Goal: Task Accomplishment & Management: Complete application form

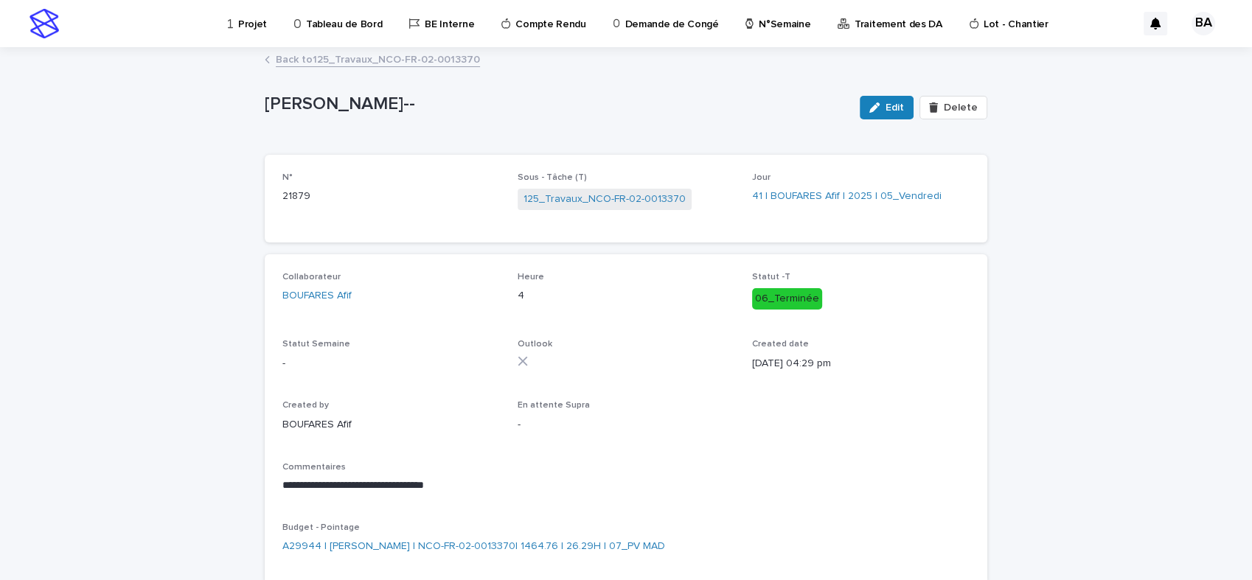
click at [242, 26] on p "Projet" at bounding box center [252, 15] width 29 height 31
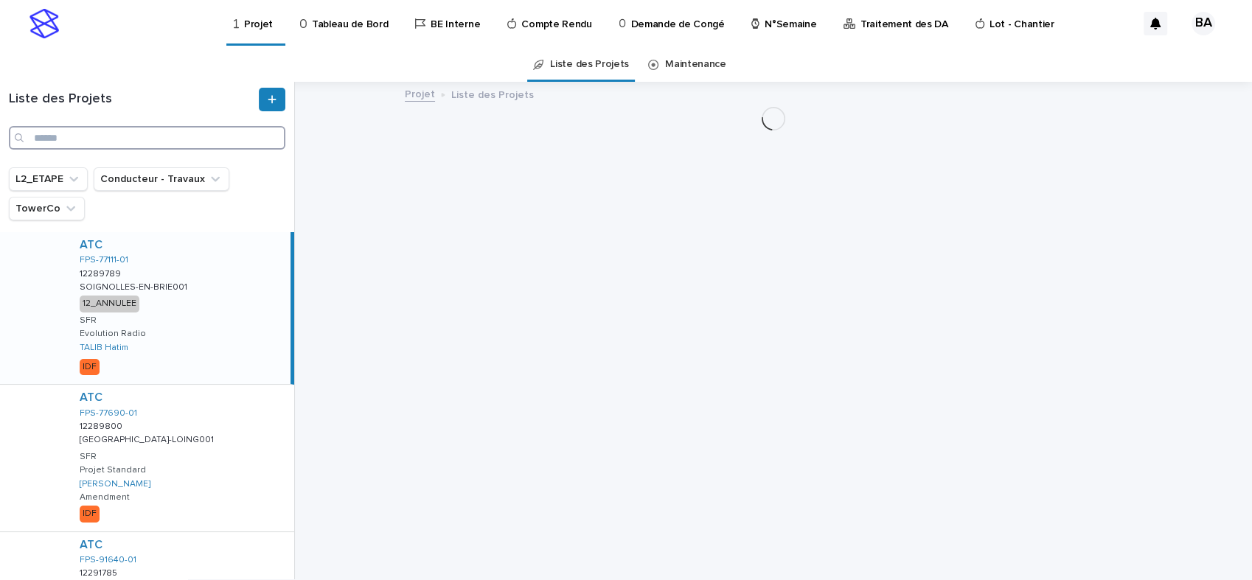
click at [100, 136] on input "Search" at bounding box center [147, 138] width 277 height 24
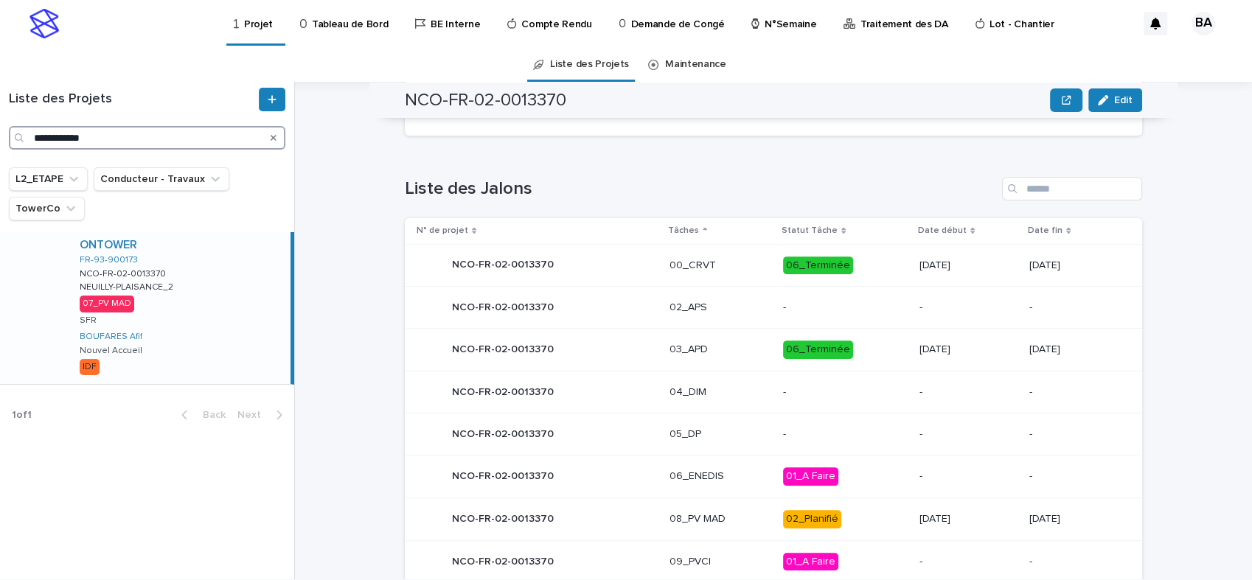
scroll to position [655, 0]
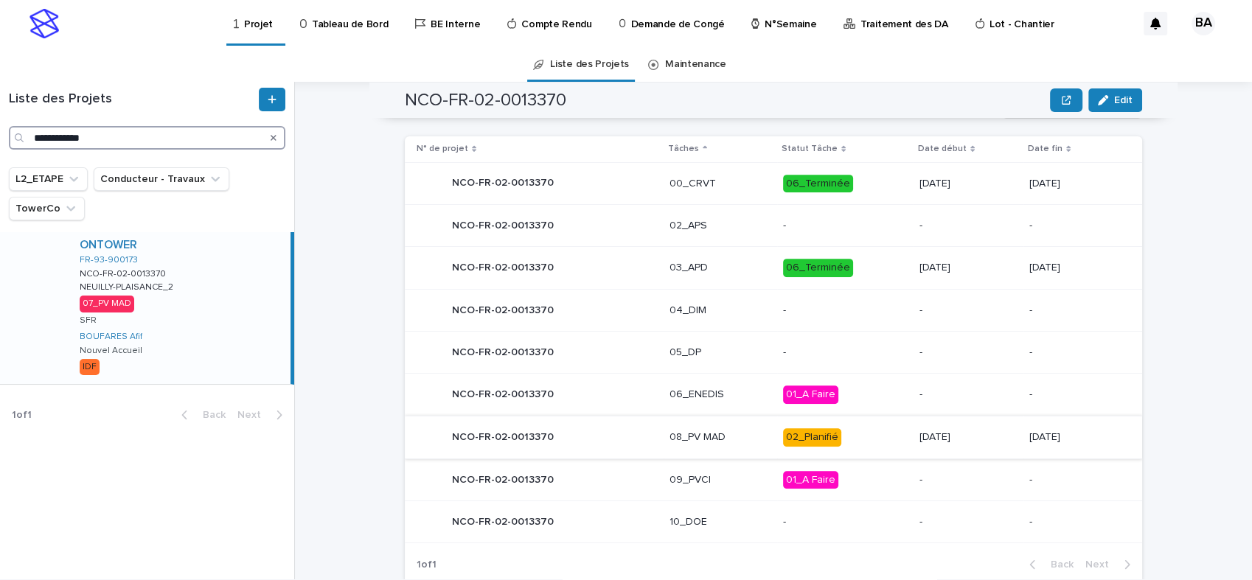
type input "**********"
click at [587, 432] on div "NCO-FR-02-0013370 NCO-FR-02-0013370" at bounding box center [537, 437] width 241 height 29
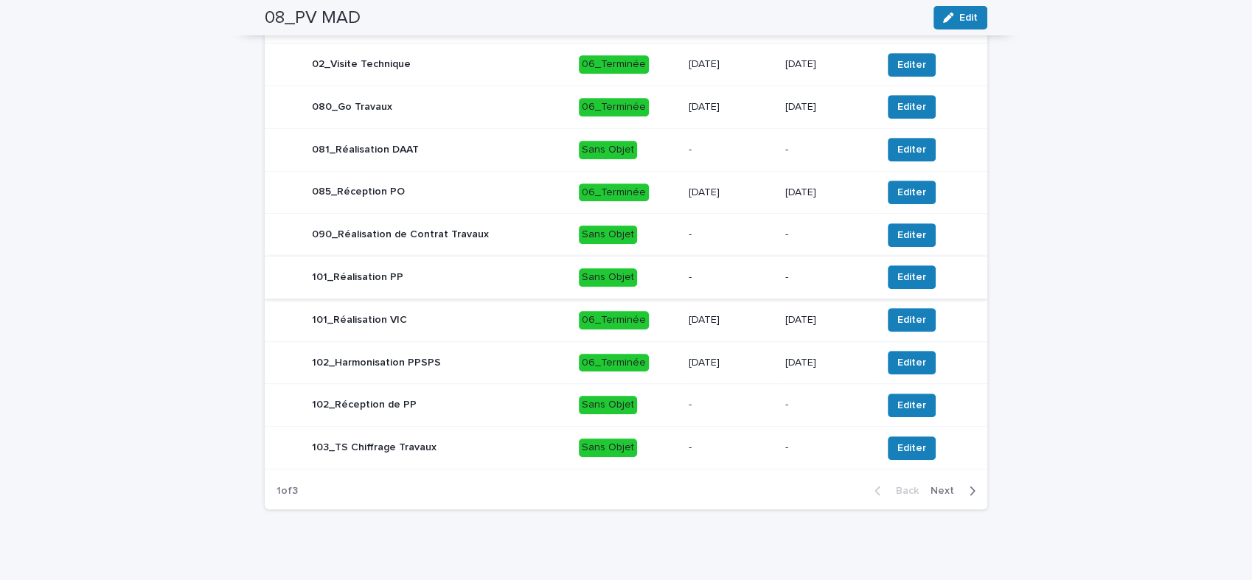
scroll to position [669, 0]
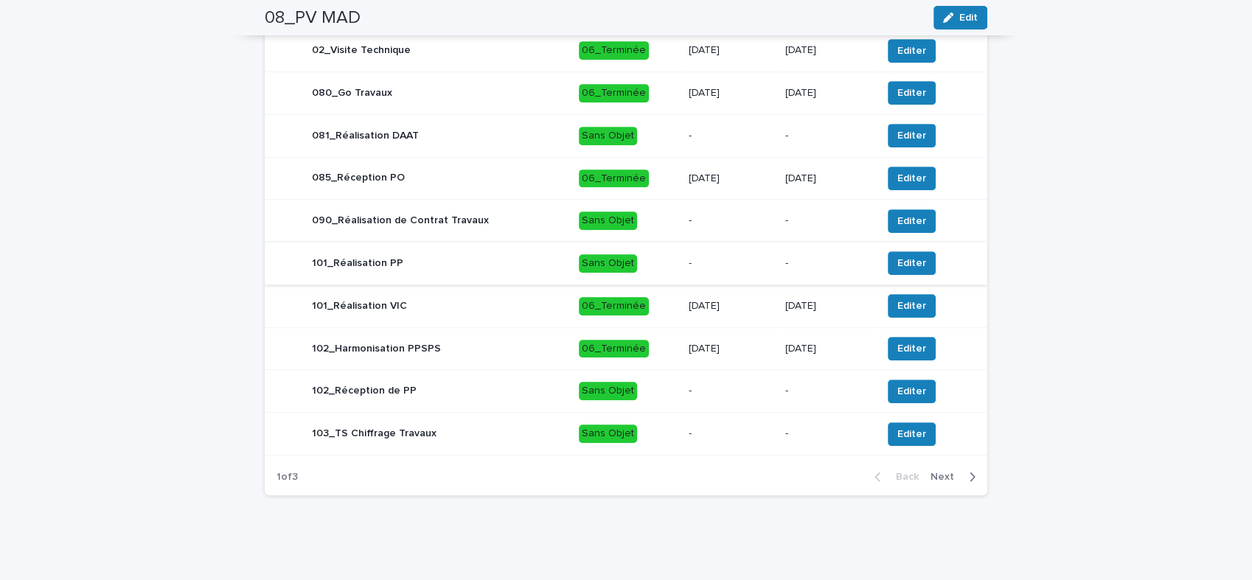
click at [969, 473] on icon "button" at bounding box center [972, 476] width 7 height 13
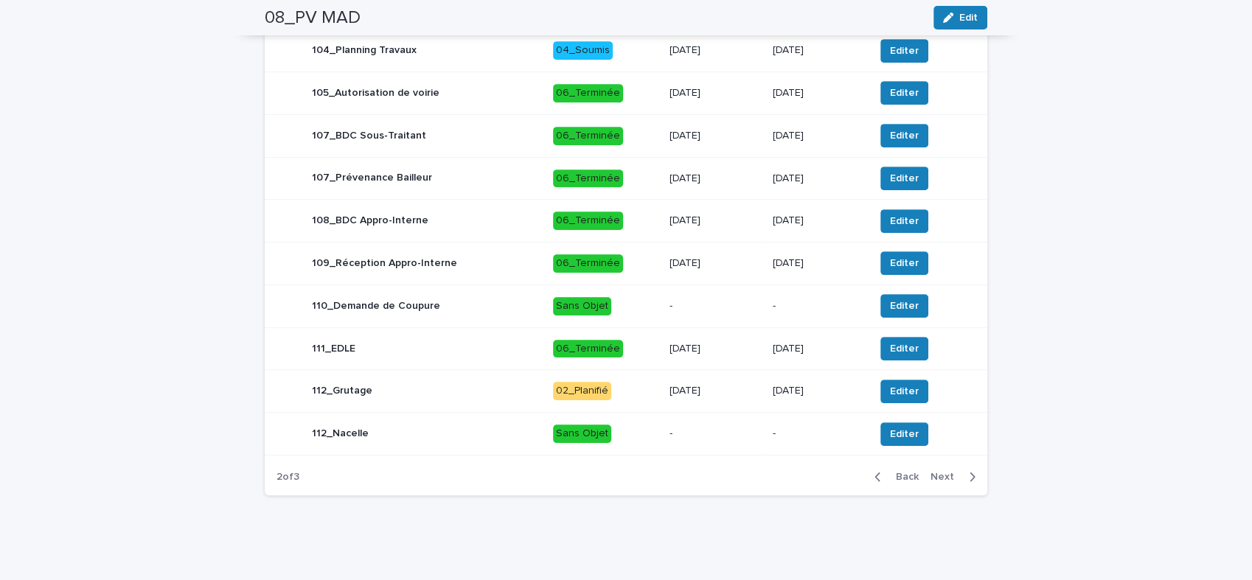
click at [938, 470] on button "Next" at bounding box center [956, 476] width 63 height 13
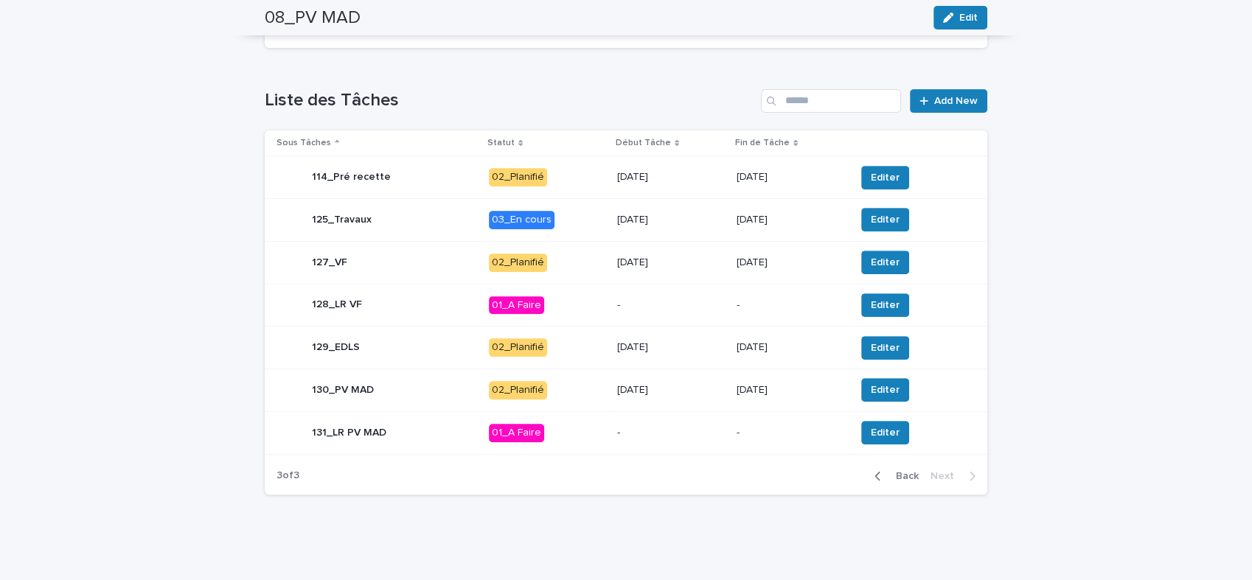
scroll to position [541, 0]
click at [399, 223] on div "125_Travaux" at bounding box center [377, 220] width 201 height 29
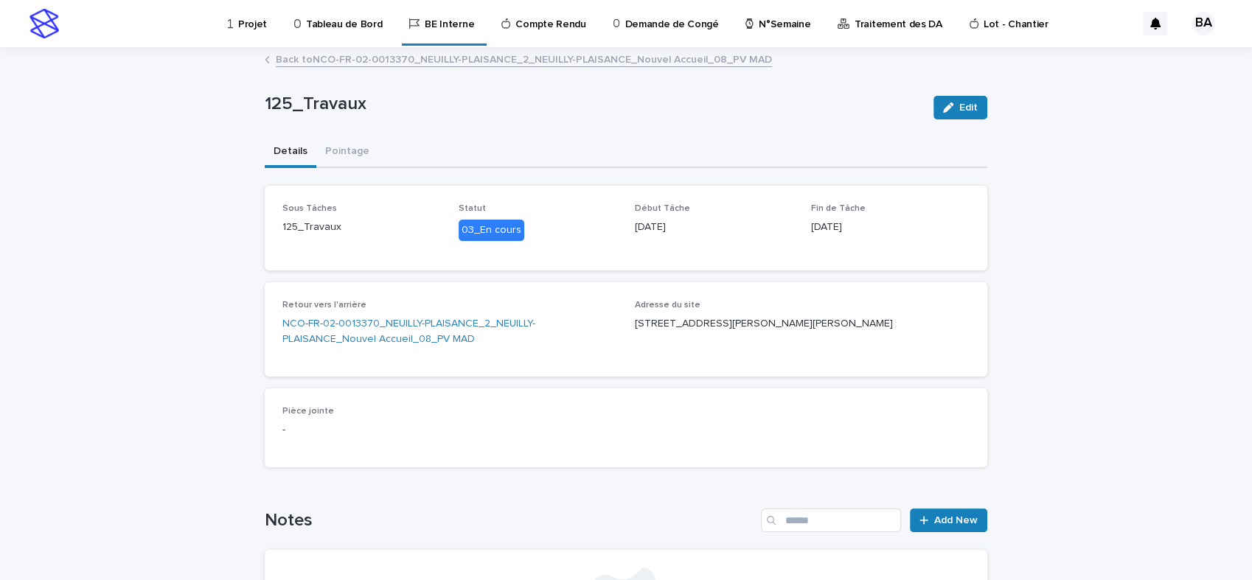
click at [333, 59] on link "Back to NCO-FR-02-0013370_NEUILLY-PLAISANCE_2_NEUILLY-PLAISANCE_Nouvel Accueil_…" at bounding box center [524, 58] width 496 height 17
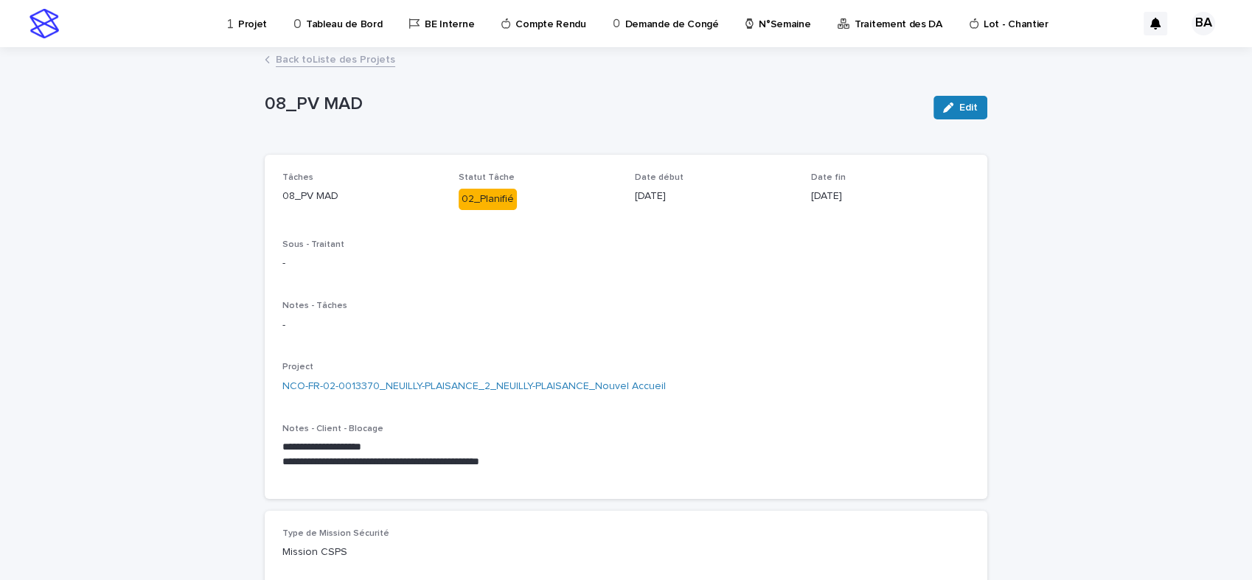
click at [331, 59] on link "Back to Liste des Projets" at bounding box center [335, 58] width 119 height 17
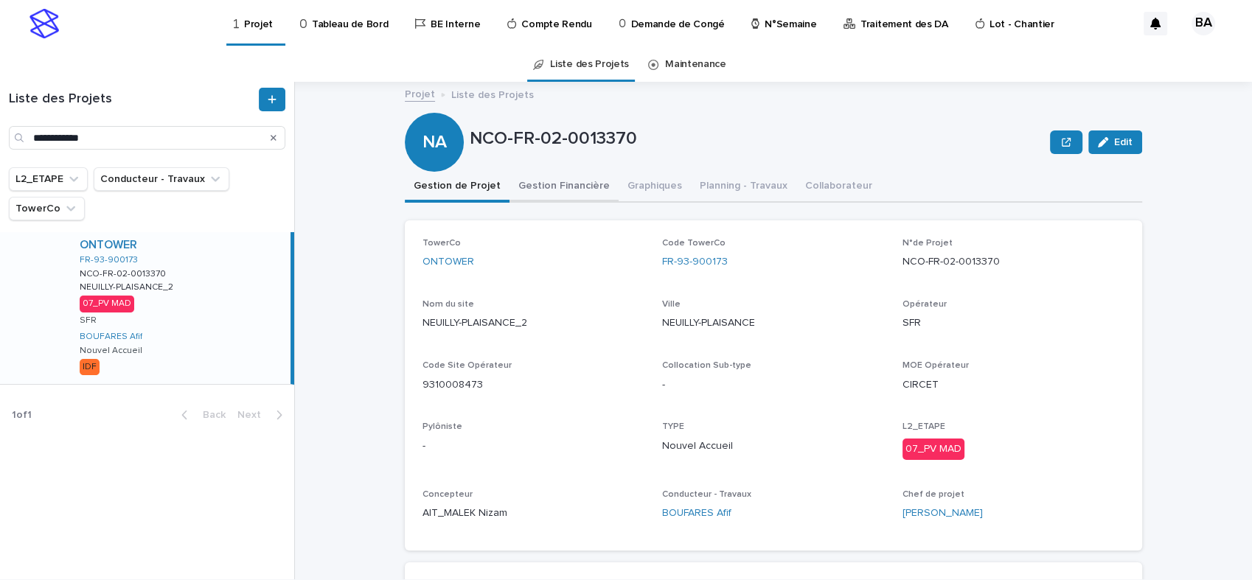
click at [552, 181] on button "Gestion Financière" at bounding box center [564, 187] width 109 height 31
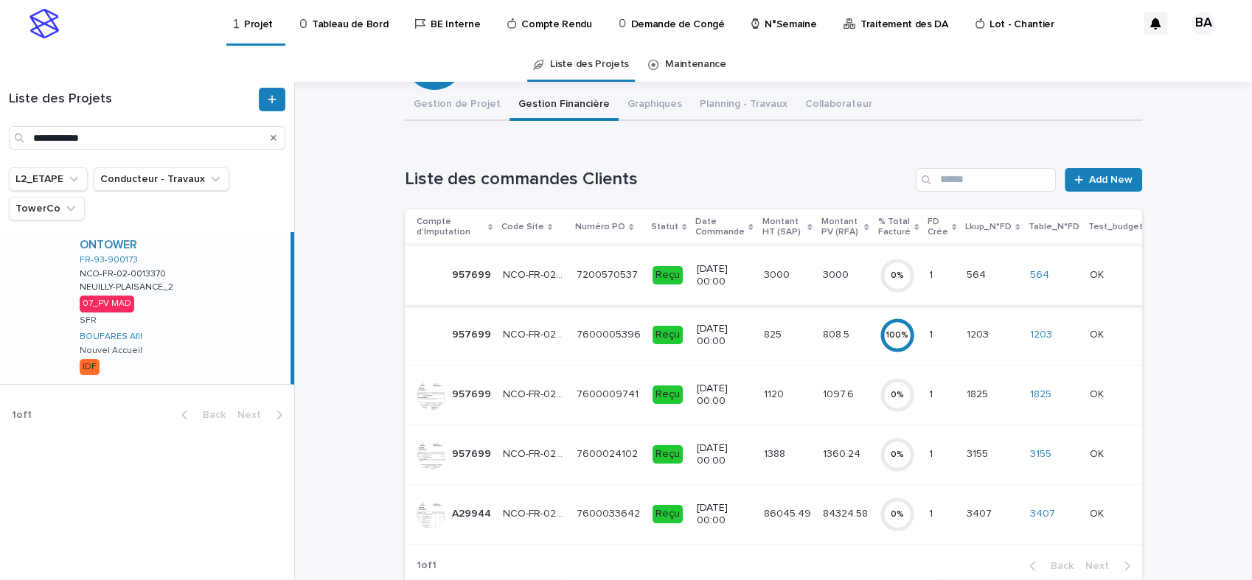
scroll to position [164, 0]
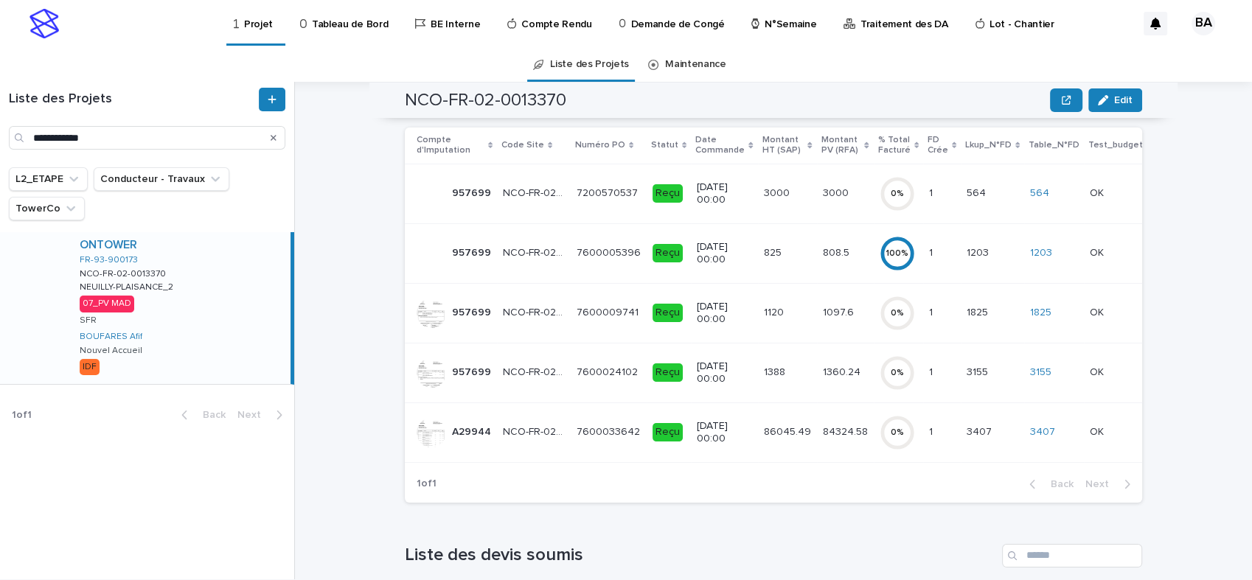
click at [571, 443] on td "7600033642 7600033642" at bounding box center [609, 433] width 76 height 60
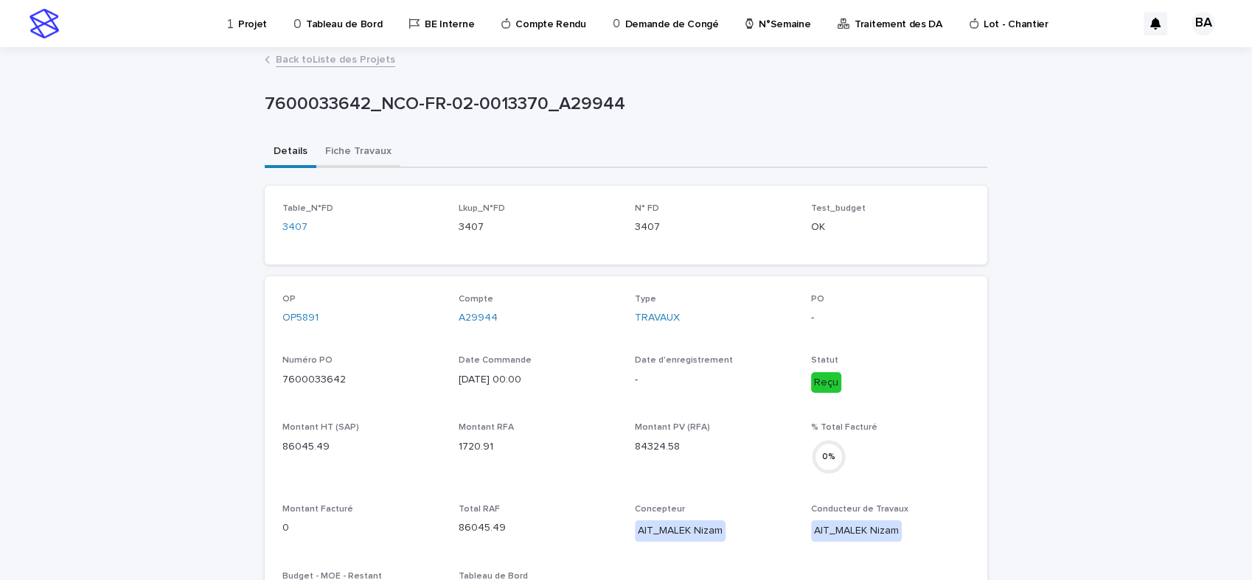
click at [345, 147] on button "Fiche Travaux" at bounding box center [358, 152] width 84 height 31
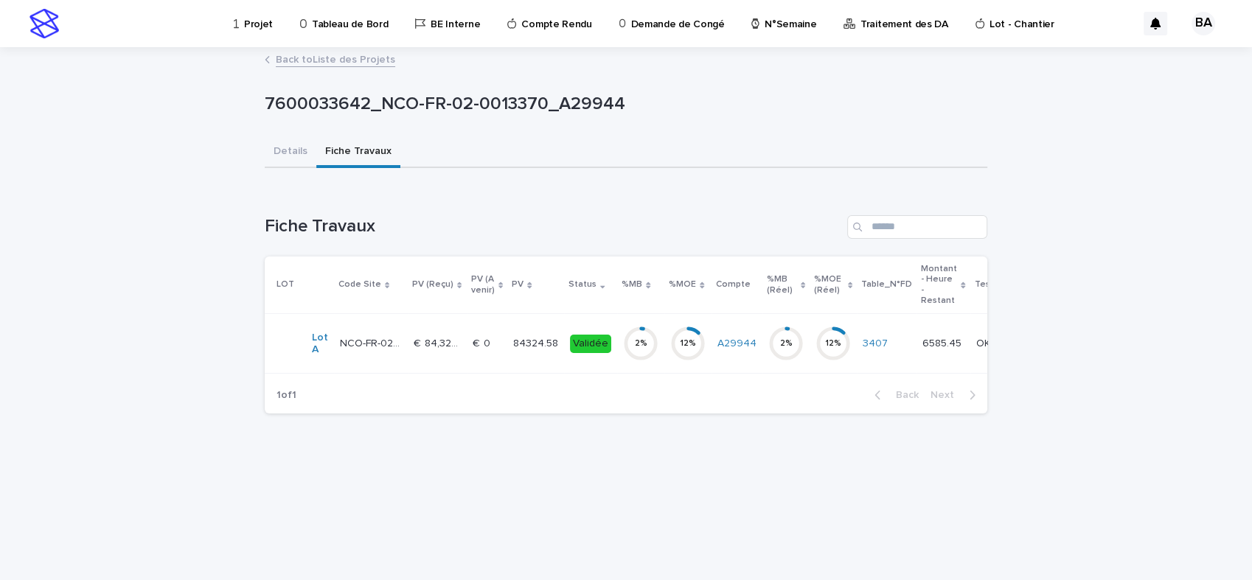
click at [496, 349] on p at bounding box center [487, 344] width 29 height 13
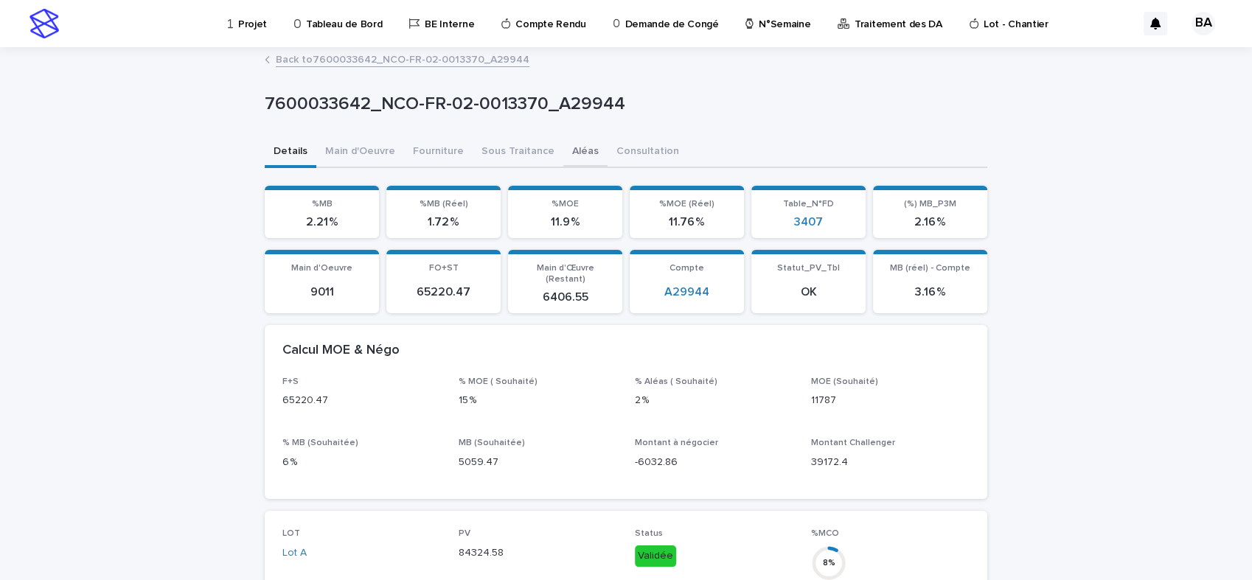
click at [567, 150] on button "Aléas" at bounding box center [585, 152] width 44 height 31
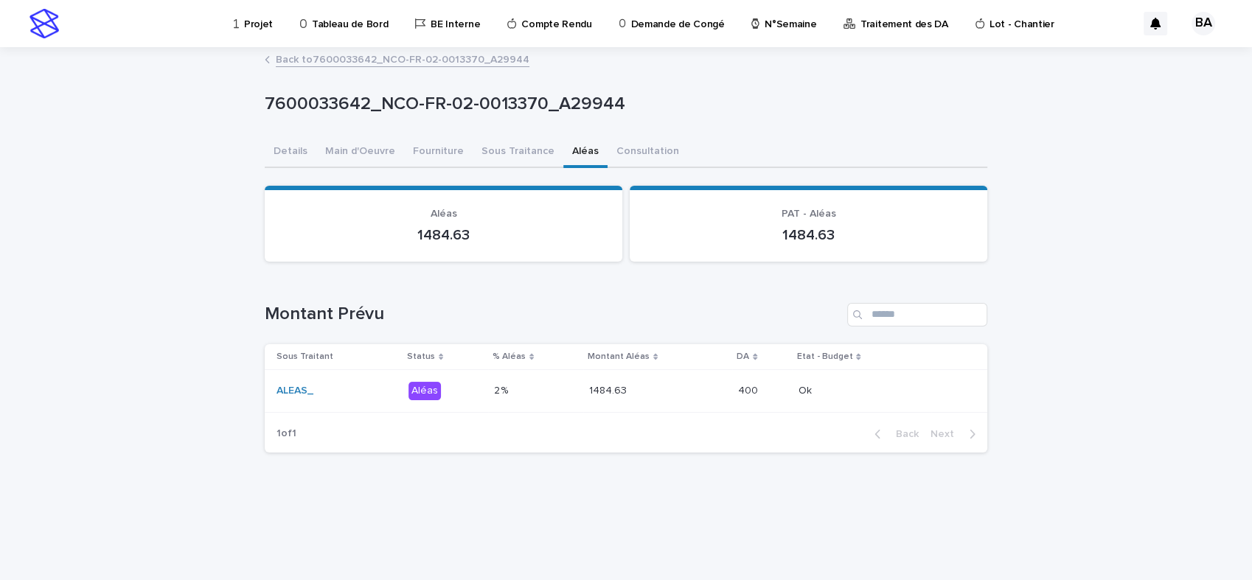
click at [552, 386] on p at bounding box center [535, 391] width 83 height 13
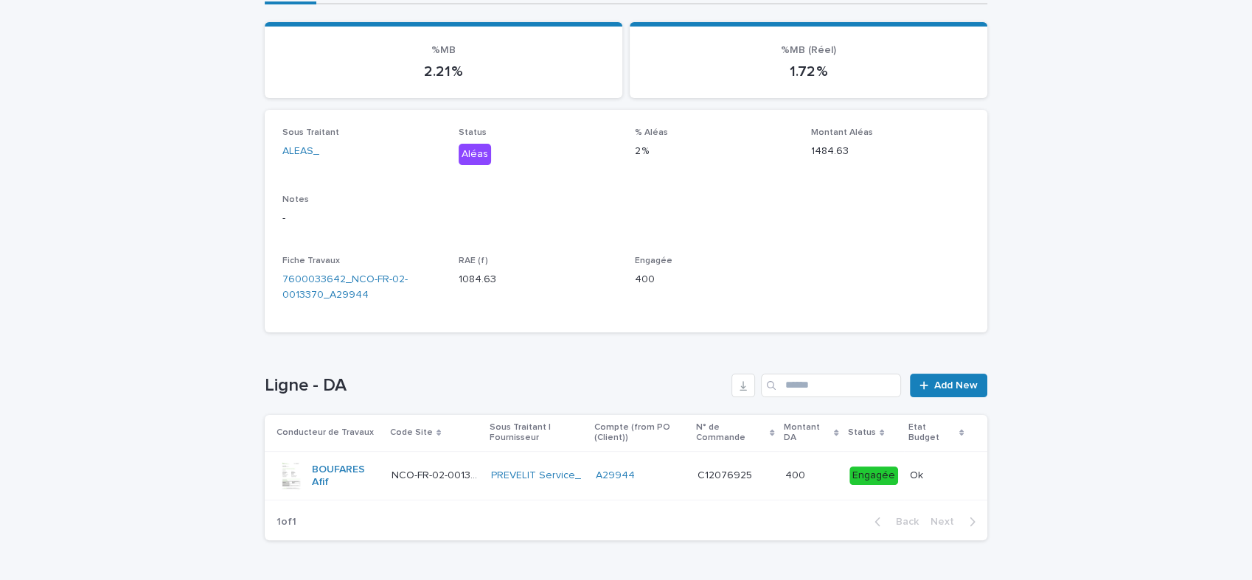
scroll to position [208, 0]
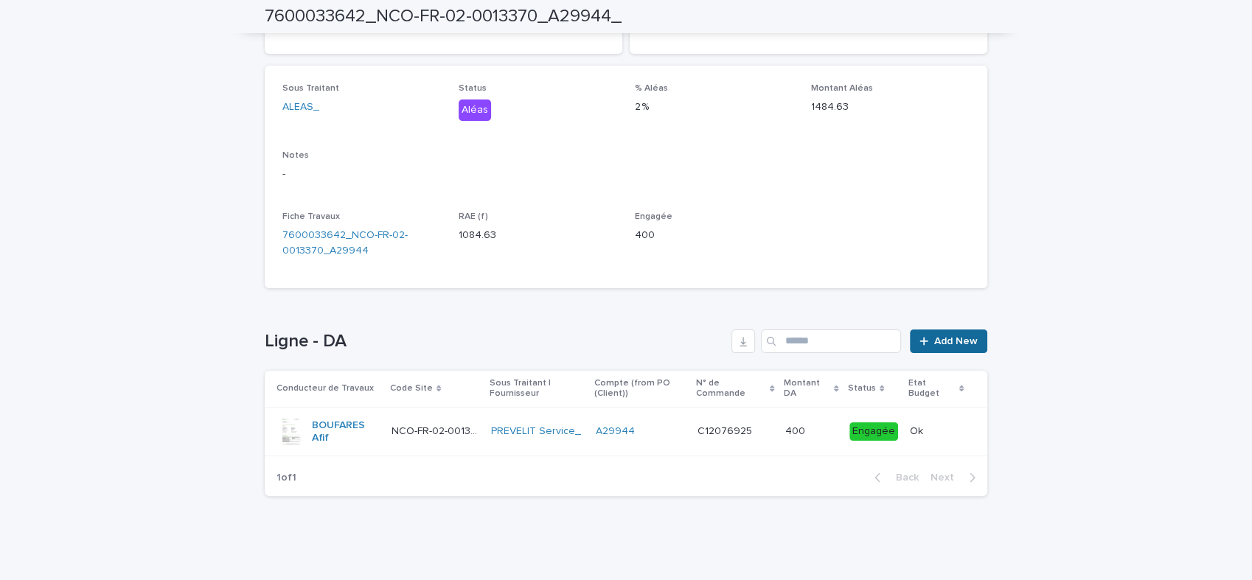
click at [944, 341] on span "Add New" at bounding box center [956, 341] width 44 height 10
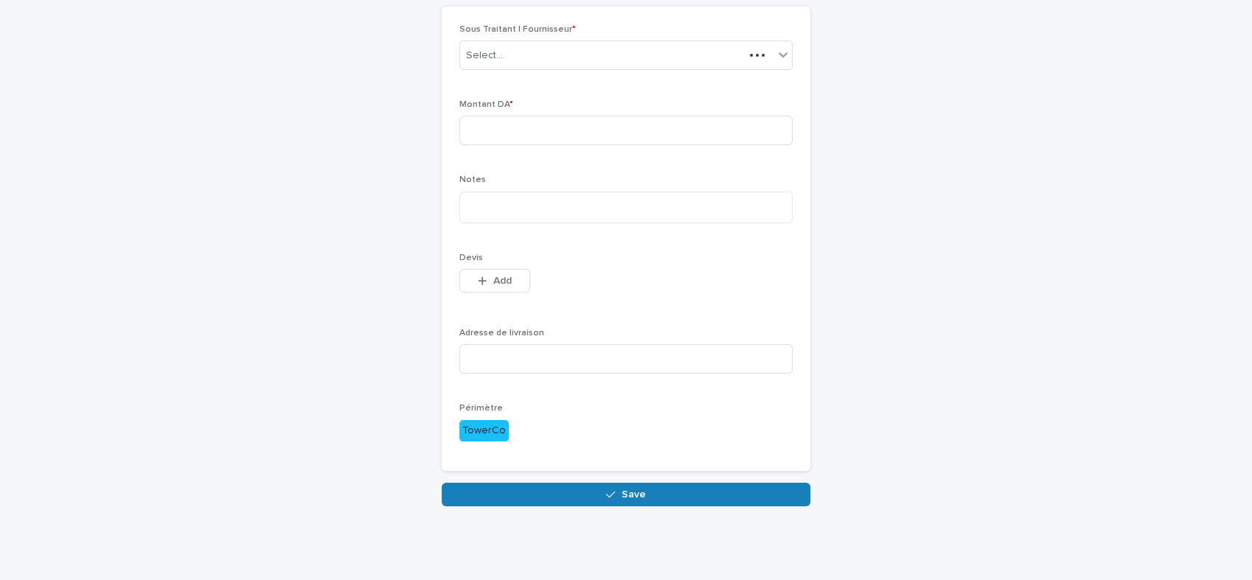
scroll to position [111, 0]
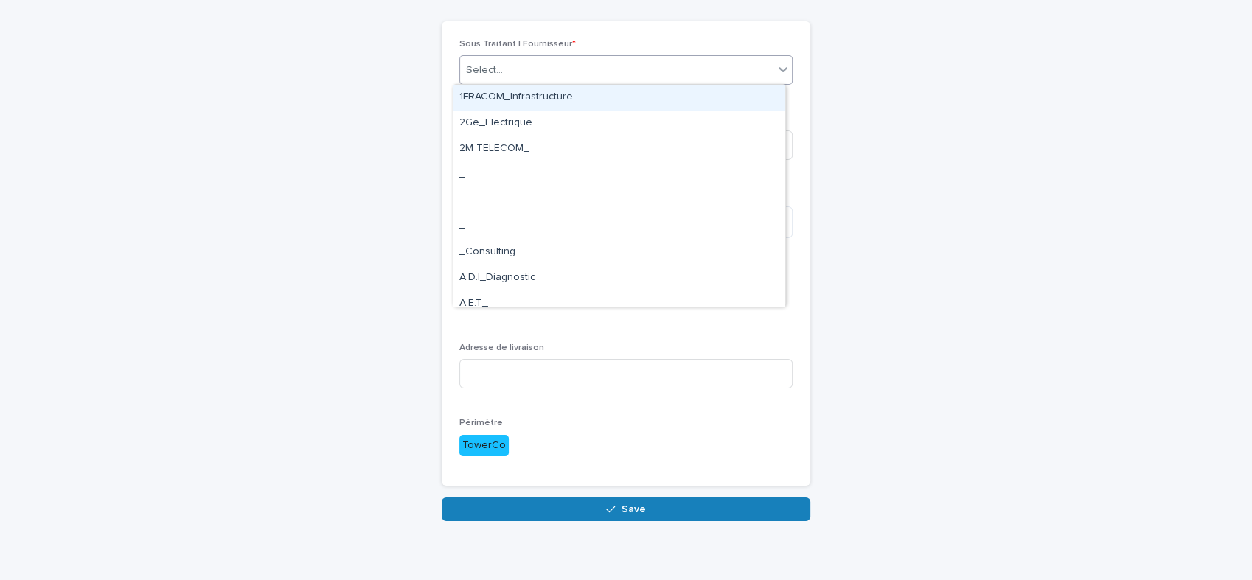
click at [673, 73] on div "Select..." at bounding box center [616, 70] width 313 height 24
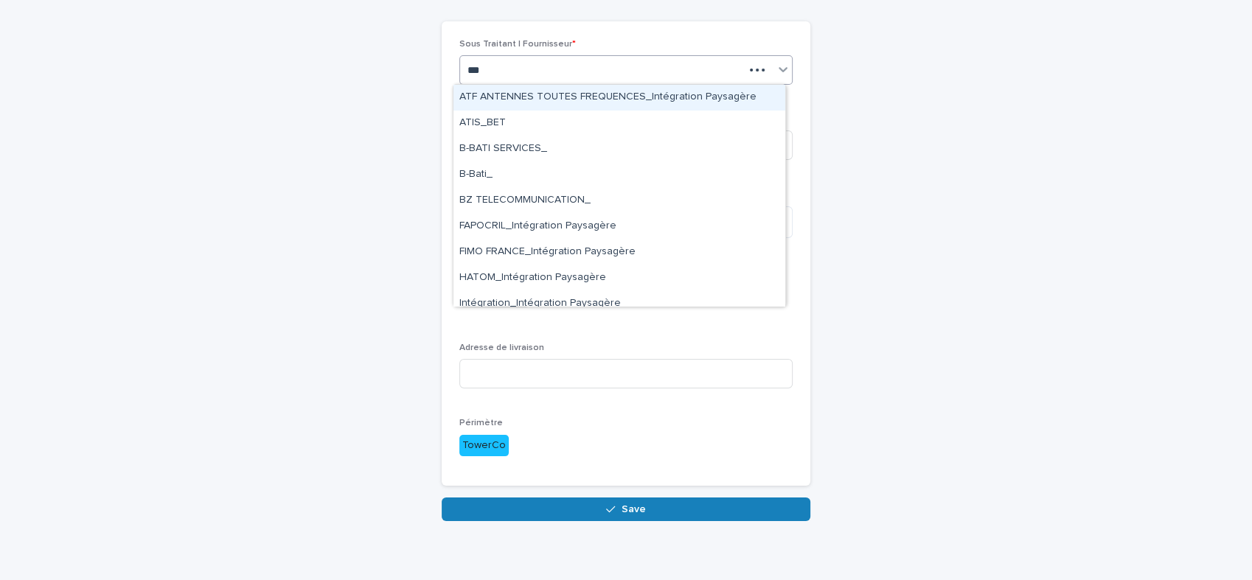
type input "****"
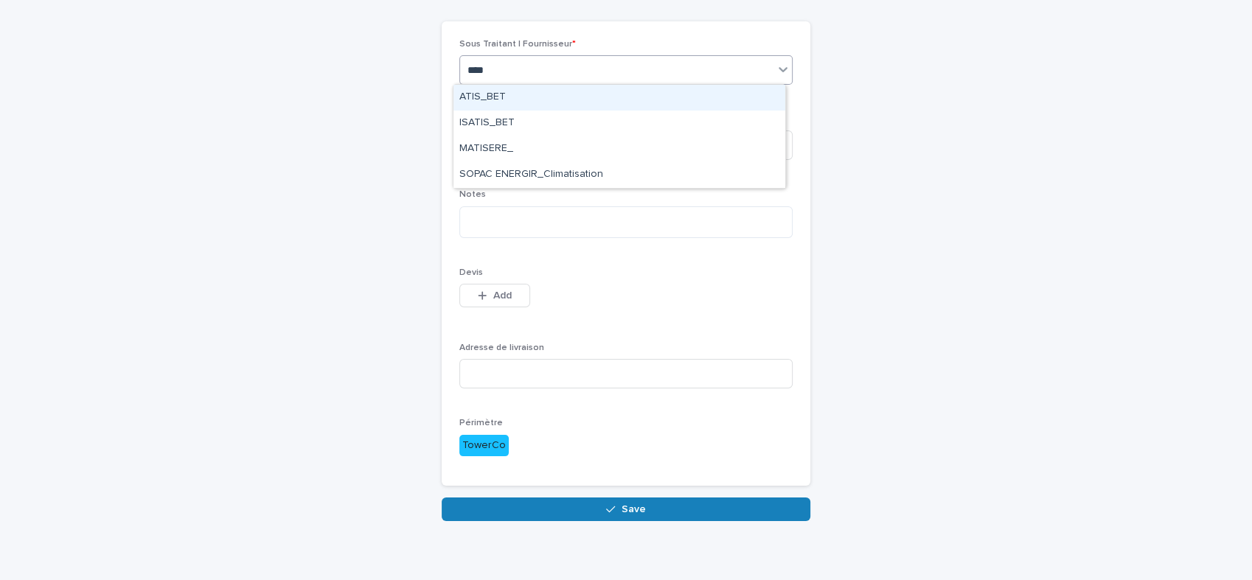
click at [501, 97] on div "ATIS_BET" at bounding box center [619, 98] width 332 height 26
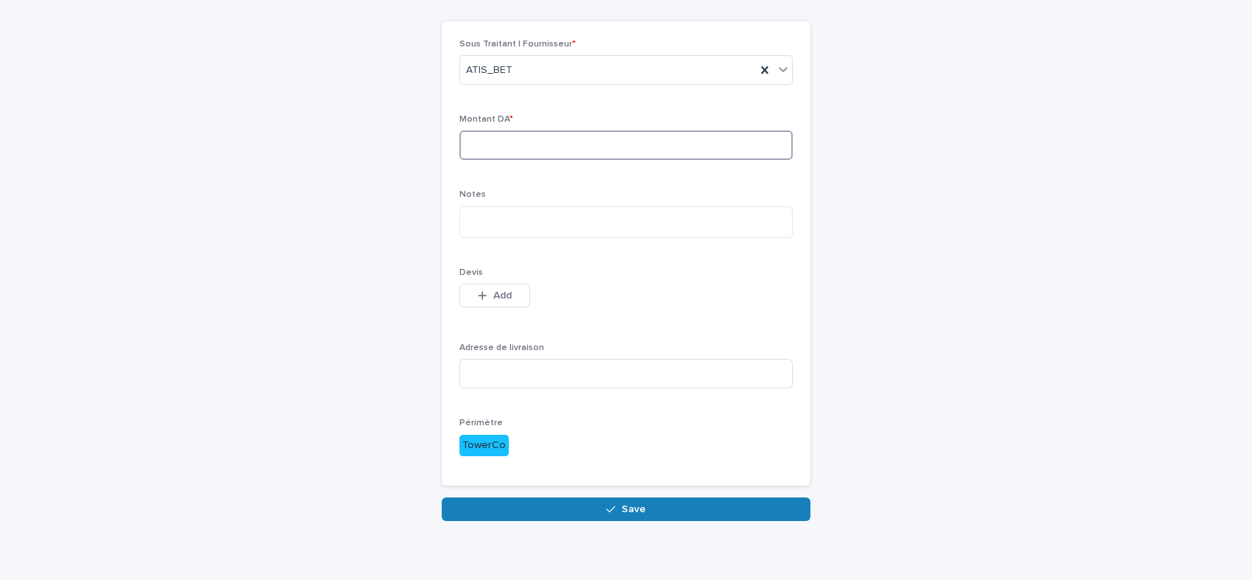
click at [517, 145] on input at bounding box center [625, 145] width 333 height 29
type input "***"
click at [496, 225] on textarea at bounding box center [625, 222] width 333 height 32
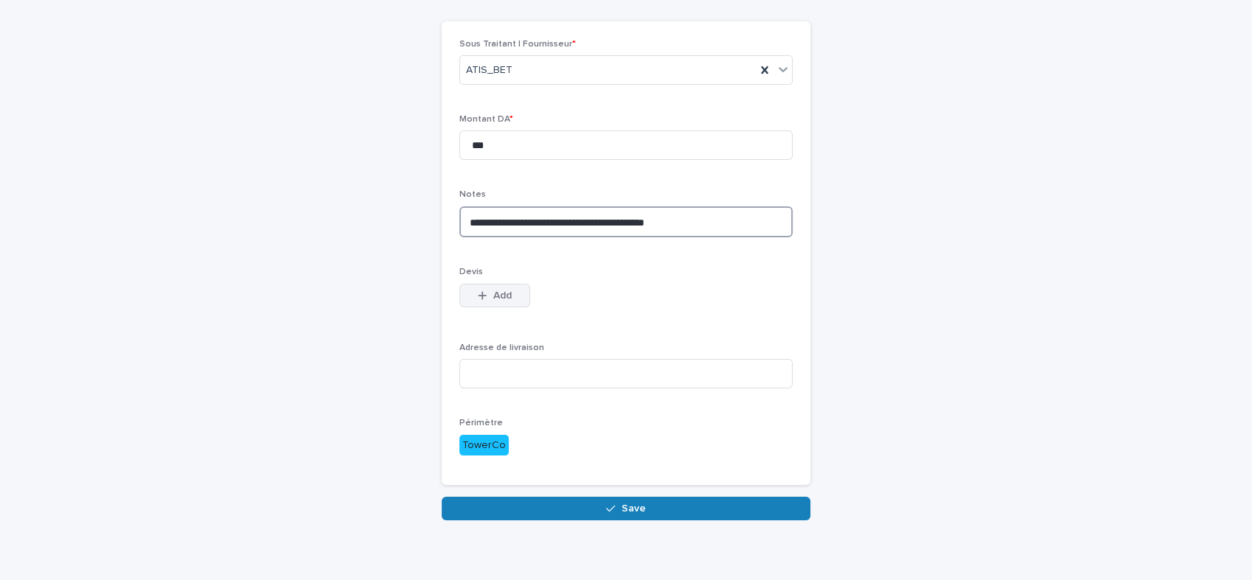
type textarea "**********"
click at [493, 297] on span "Add" at bounding box center [502, 296] width 18 height 10
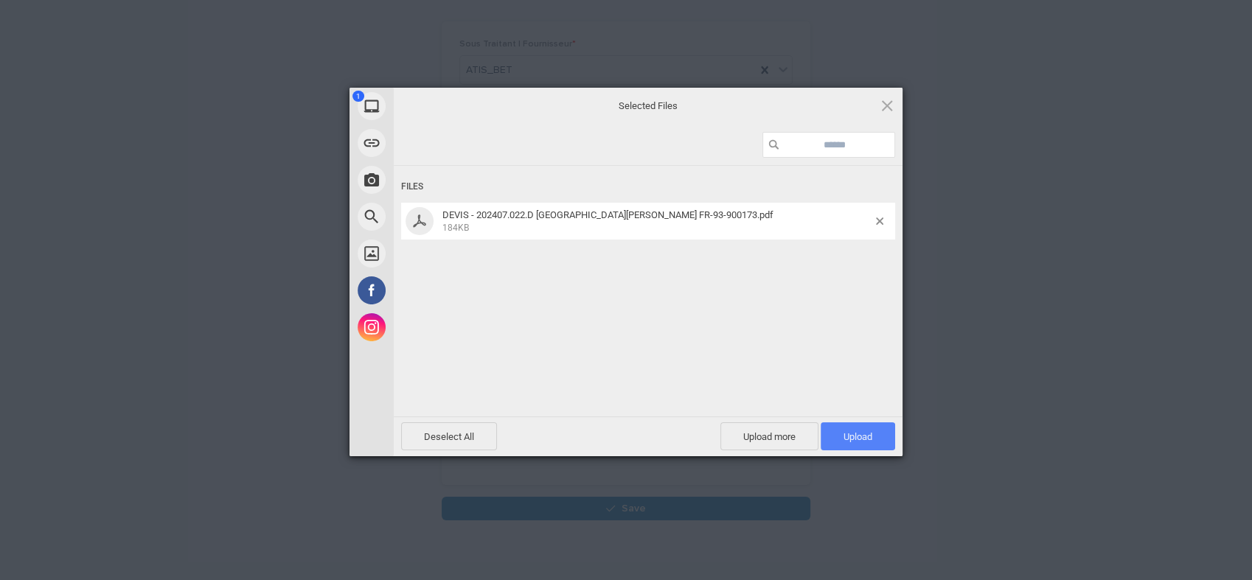
click at [866, 437] on span "Upload 1" at bounding box center [858, 436] width 29 height 11
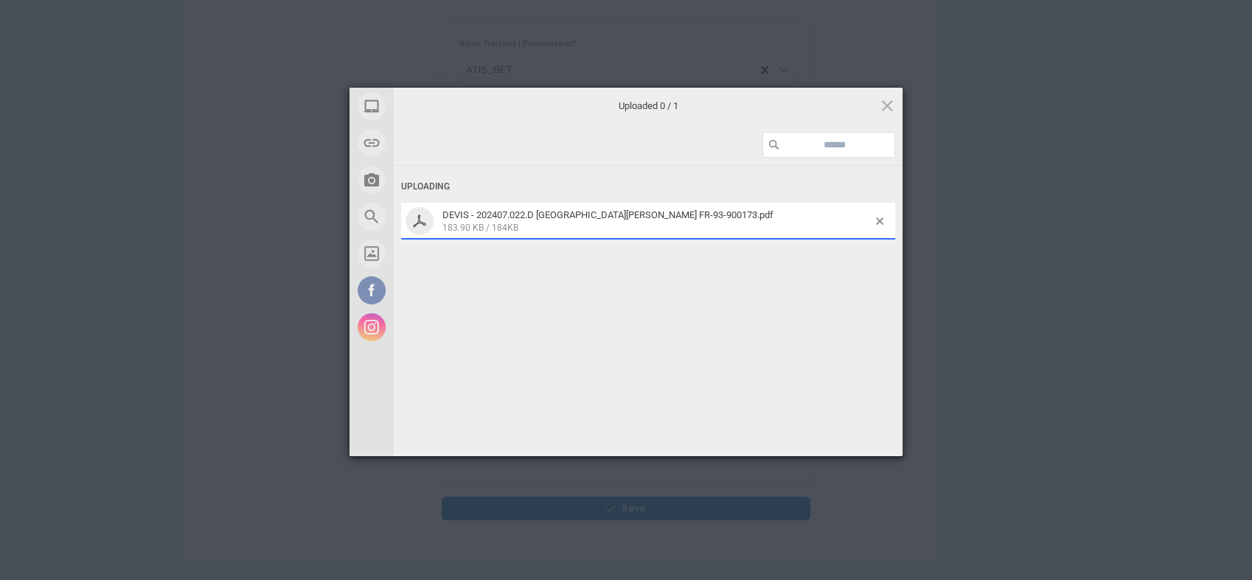
scroll to position [136, 0]
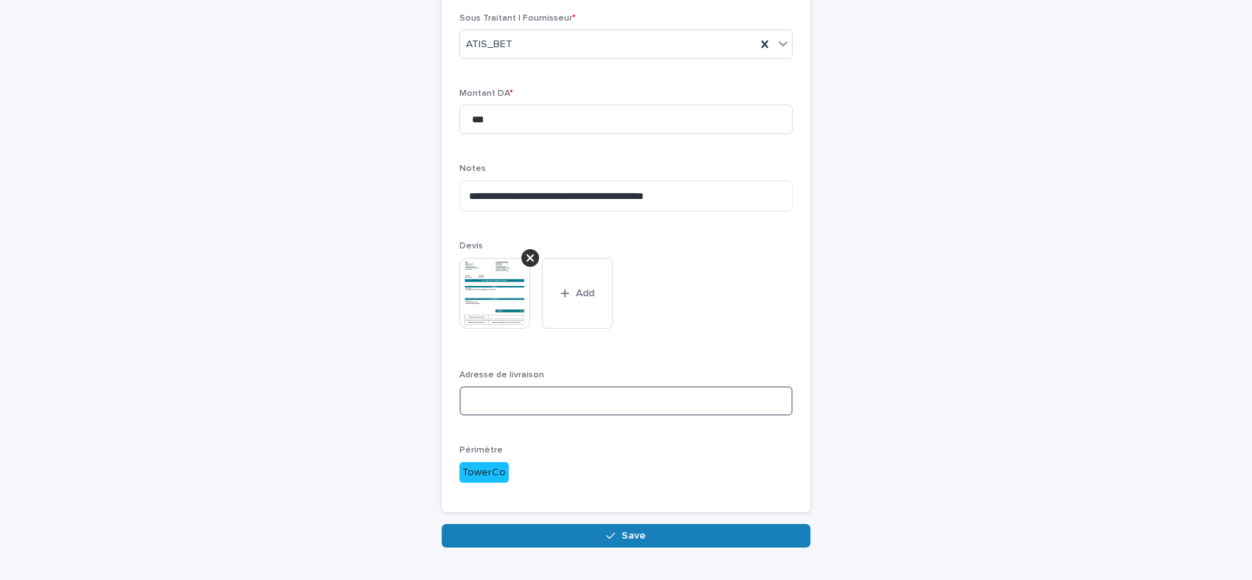
click at [582, 400] on input at bounding box center [625, 400] width 333 height 29
paste input "**********"
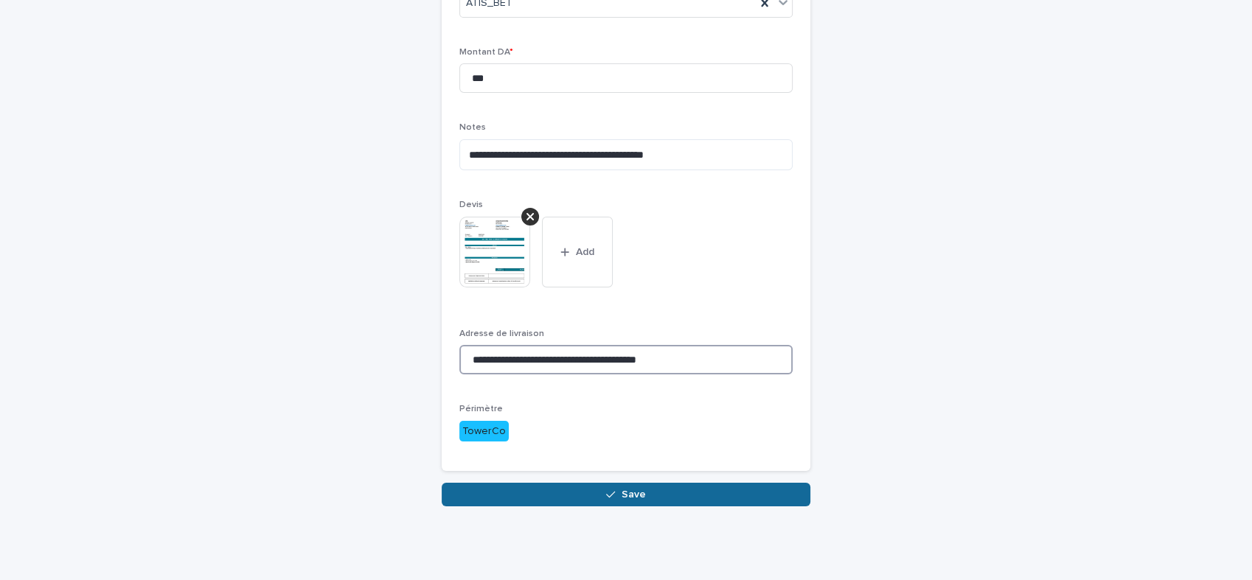
type input "**********"
click at [631, 494] on span "Save" at bounding box center [634, 495] width 24 height 10
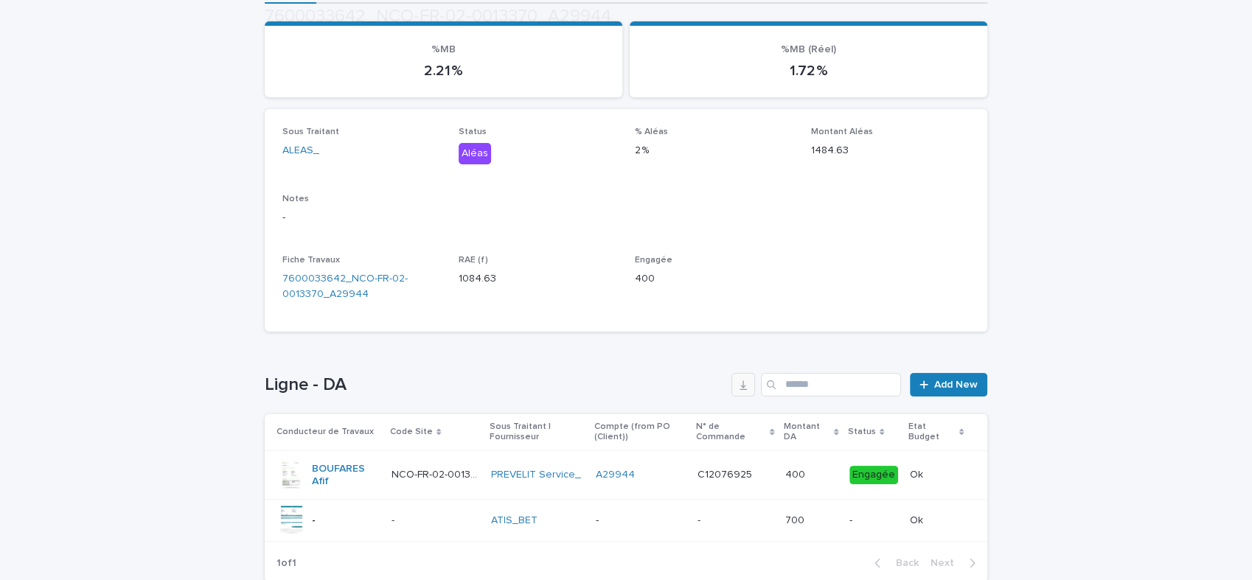
scroll to position [246, 0]
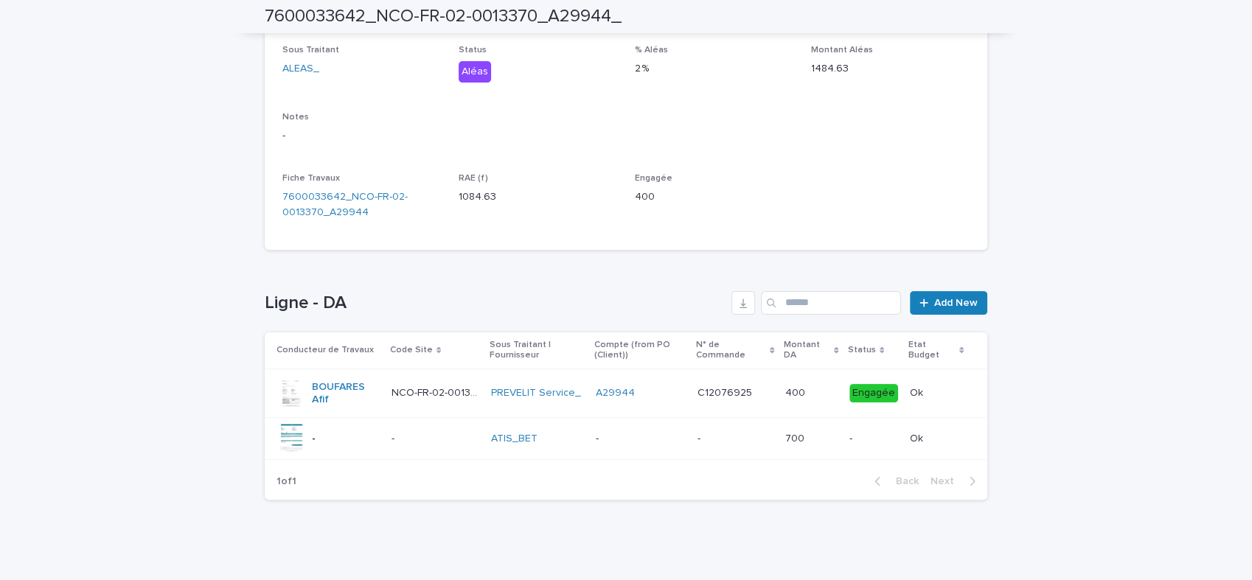
click at [420, 433] on p at bounding box center [436, 439] width 88 height 13
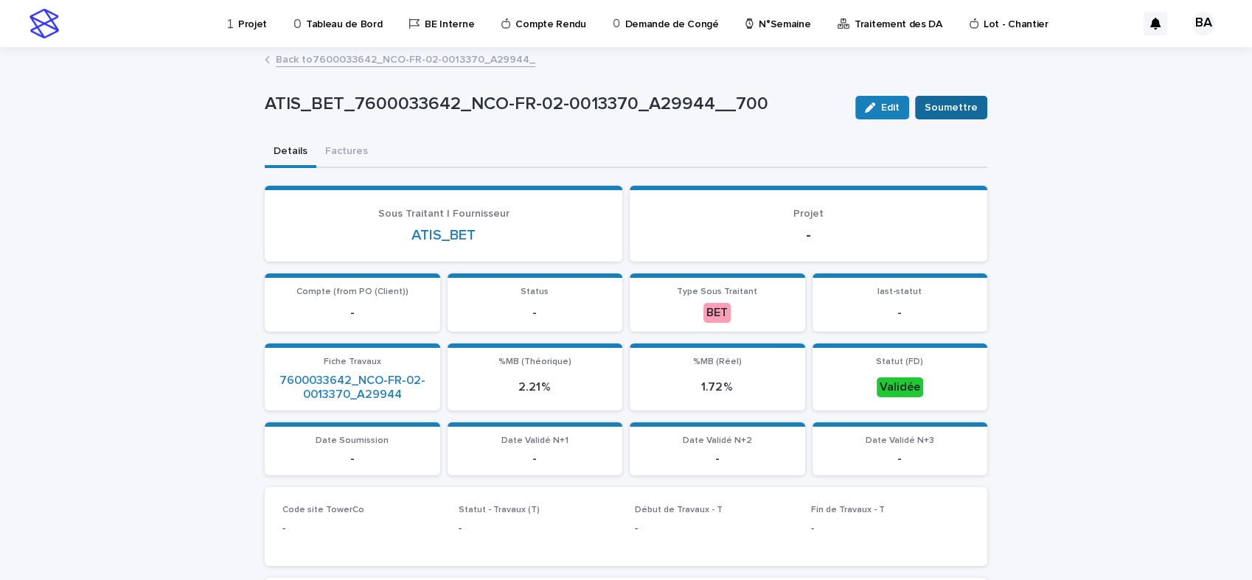
click at [946, 113] on span "Soumettre" at bounding box center [951, 107] width 53 height 15
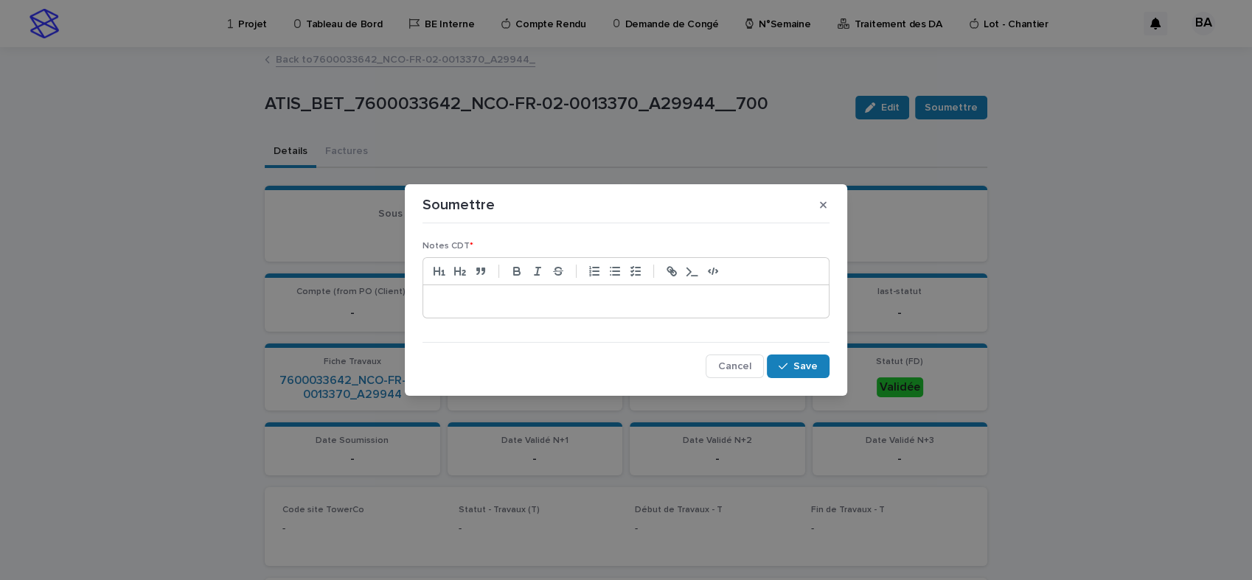
click at [525, 299] on p at bounding box center [625, 301] width 383 height 15
click at [820, 206] on icon "button" at bounding box center [823, 205] width 7 height 10
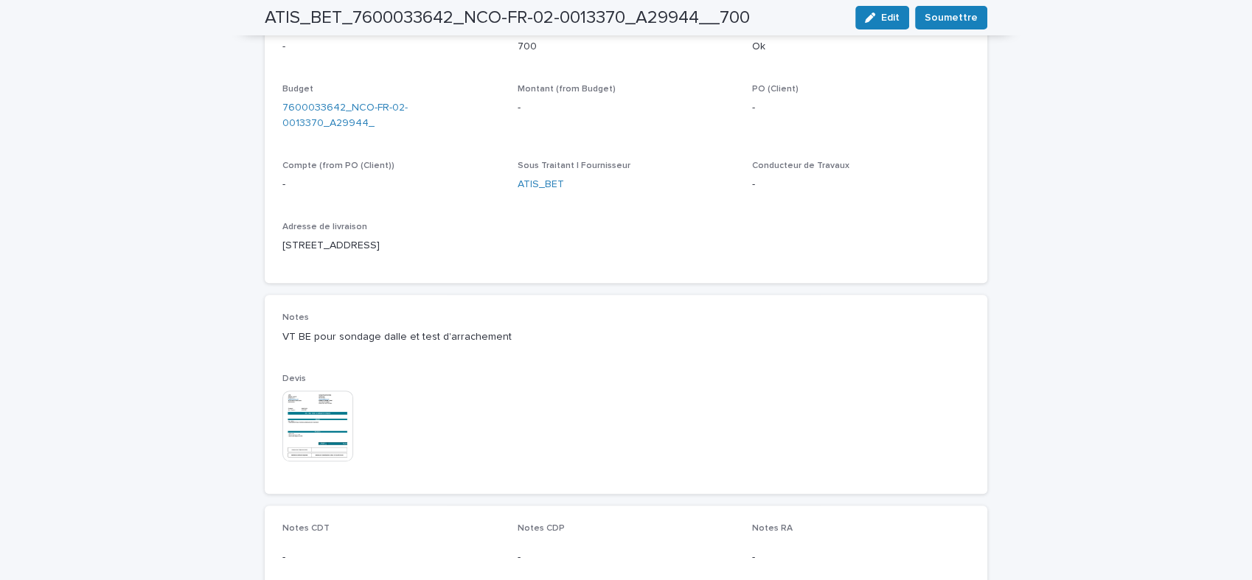
scroll to position [491, 0]
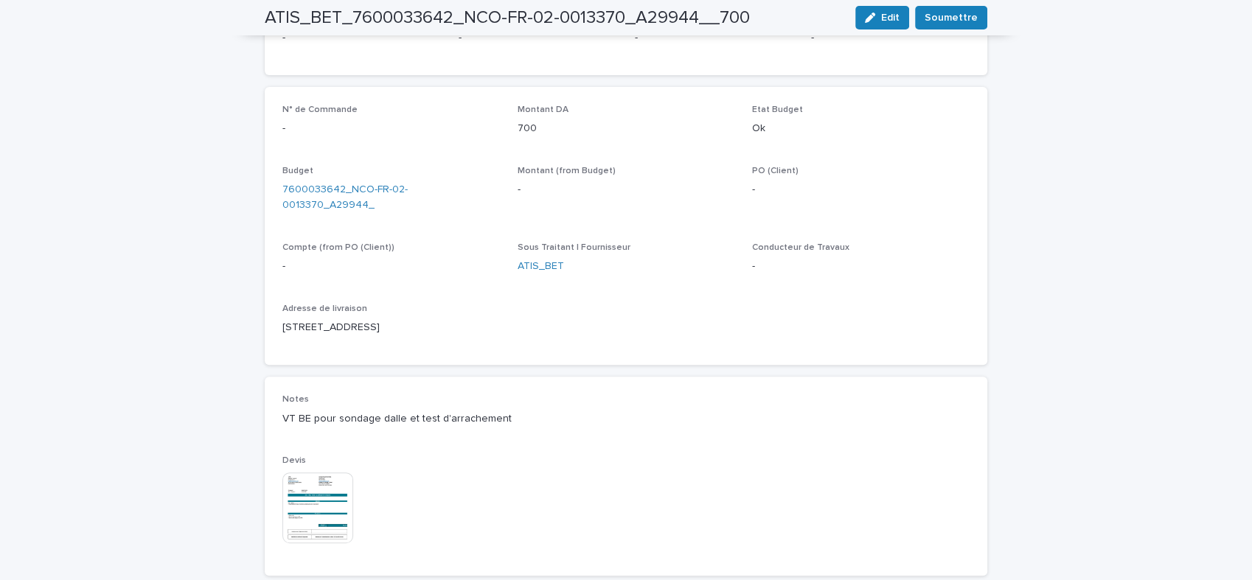
drag, startPoint x: 277, startPoint y: 413, endPoint x: 500, endPoint y: 425, distance: 223.7
click at [500, 425] on div "Notes VT BE pour sondage dalle et test d'arrachement" at bounding box center [625, 416] width 687 height 44
copy p "VT BE pour sondage dalle et test d'arrachement"
click at [950, 17] on span "Soumettre" at bounding box center [951, 17] width 53 height 15
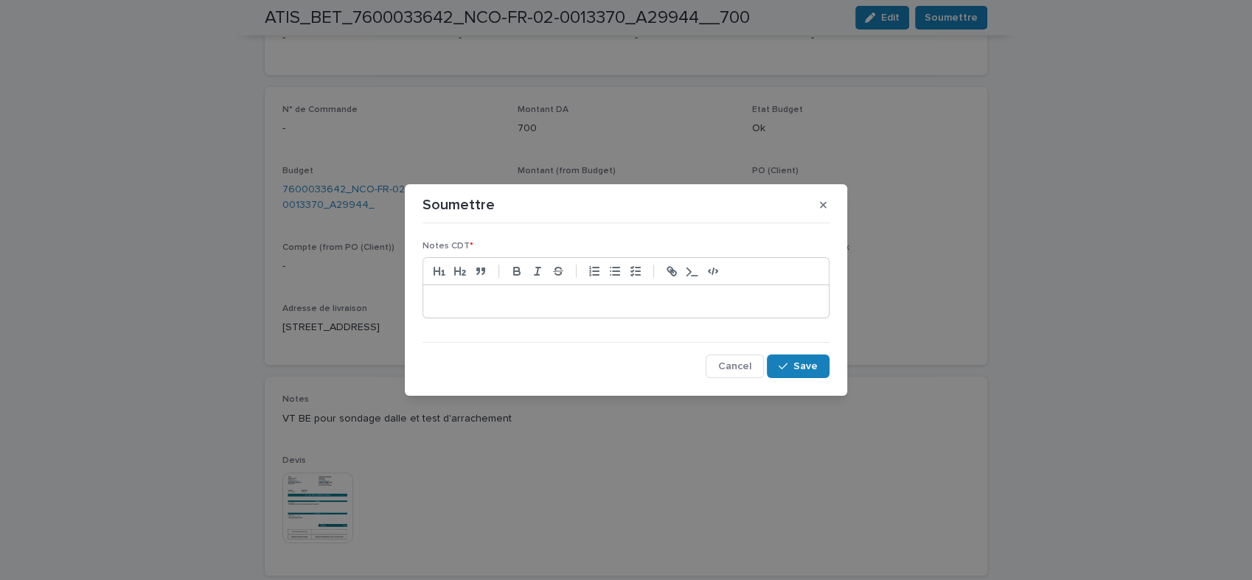
click at [506, 306] on p at bounding box center [625, 301] width 383 height 15
click at [796, 365] on span "Save" at bounding box center [805, 366] width 24 height 10
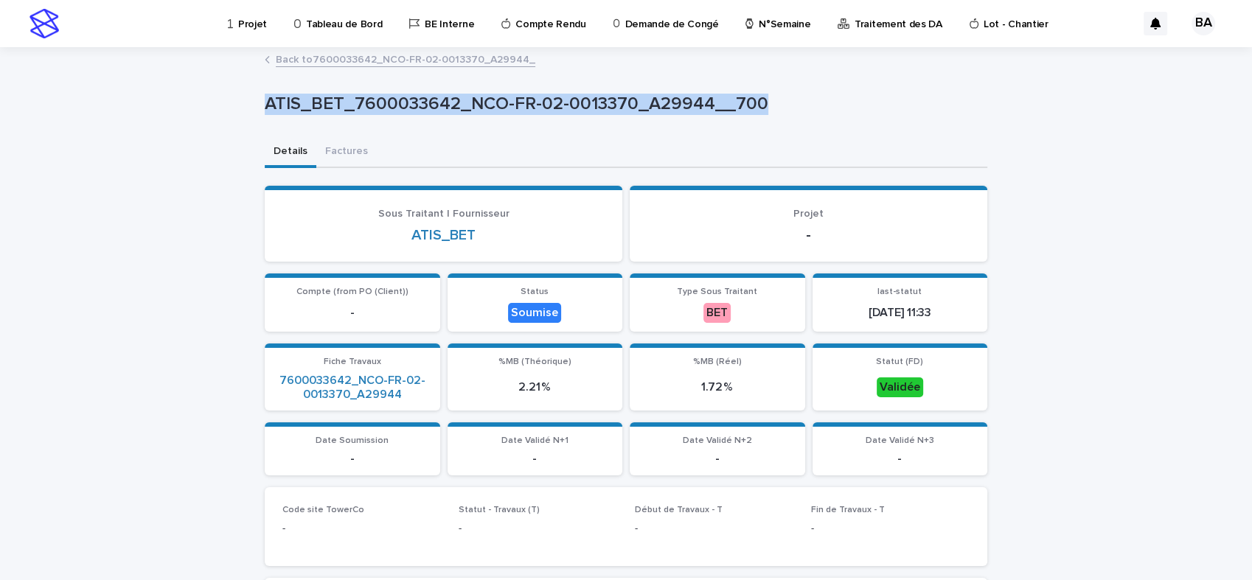
drag, startPoint x: 248, startPoint y: 103, endPoint x: 754, endPoint y: 105, distance: 505.1
copy p "ATIS_BET_7600033642_NCO-FR-02-0013370_A29944__700"
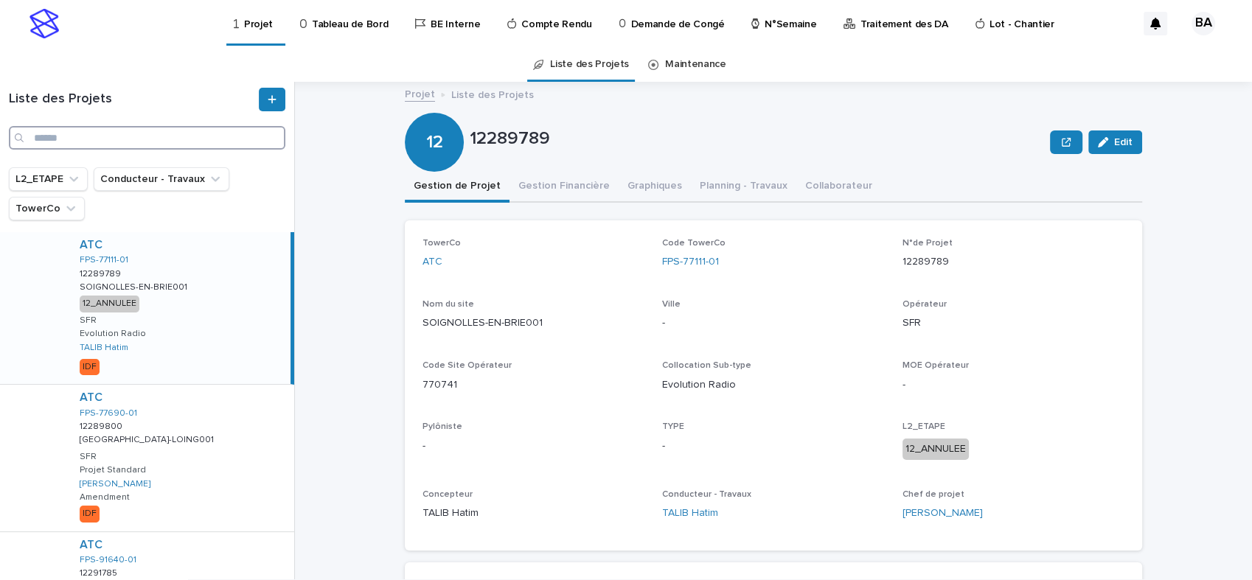
click at [60, 142] on input "Search" at bounding box center [147, 138] width 277 height 24
type input "**********"
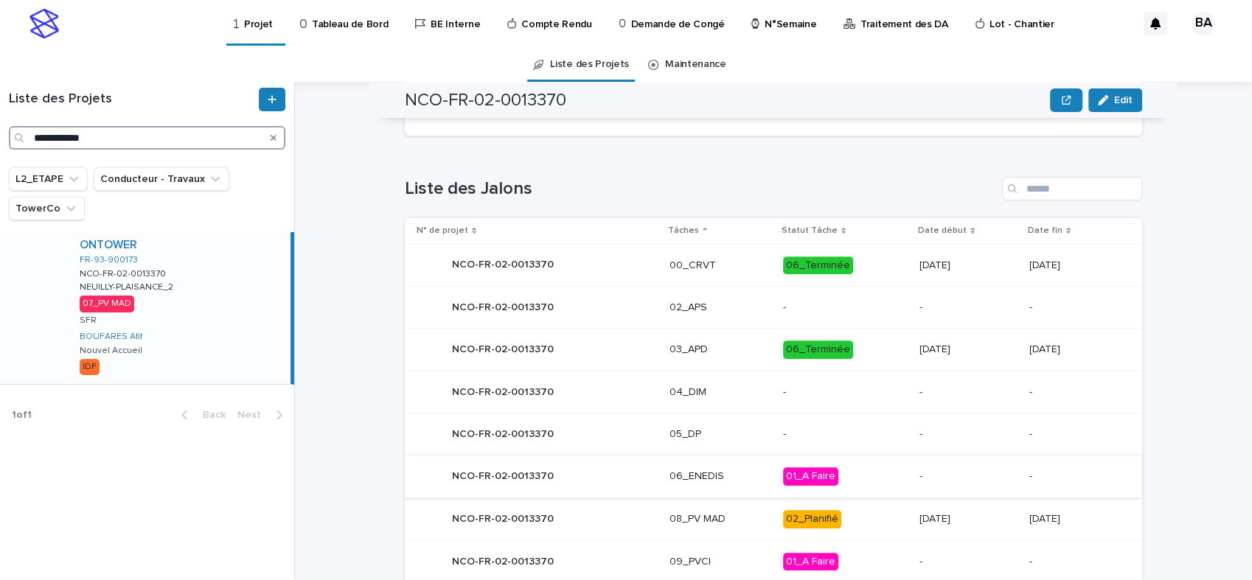
scroll to position [691, 0]
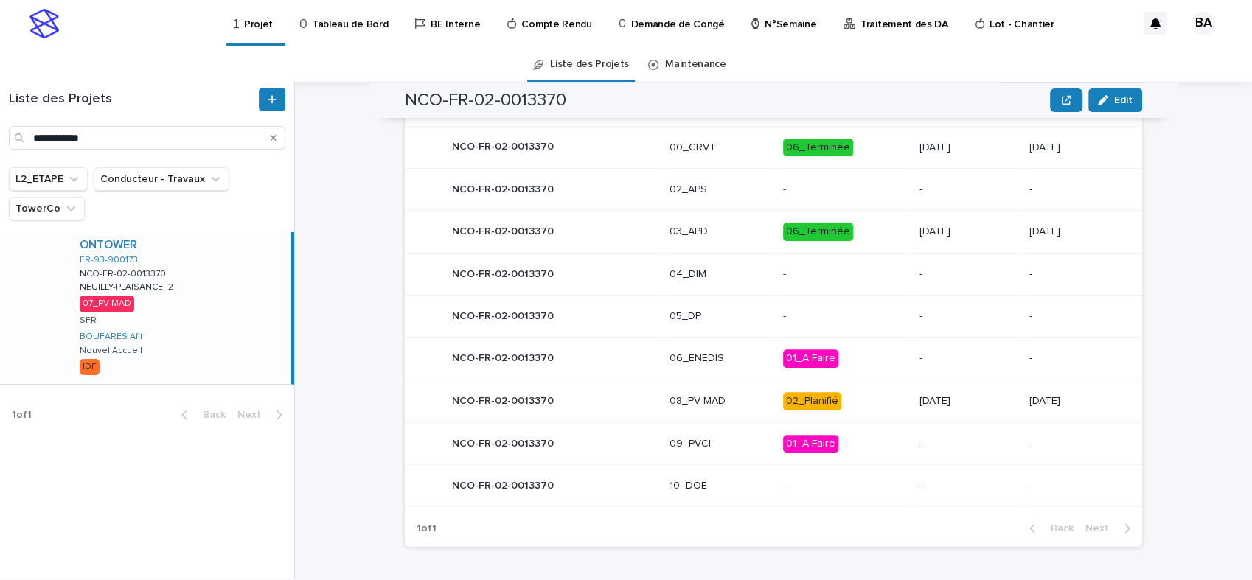
click at [583, 403] on div "NCO-FR-02-0013370 NCO-FR-02-0013370" at bounding box center [537, 400] width 241 height 29
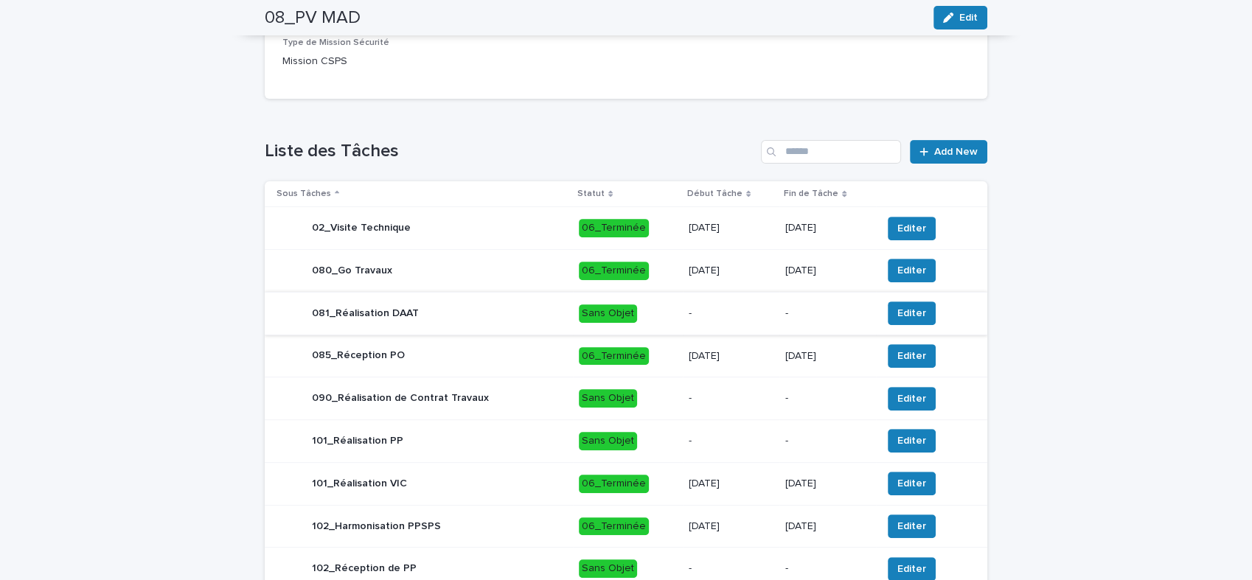
scroll to position [573, 0]
